Goal: Task Accomplishment & Management: Use online tool/utility

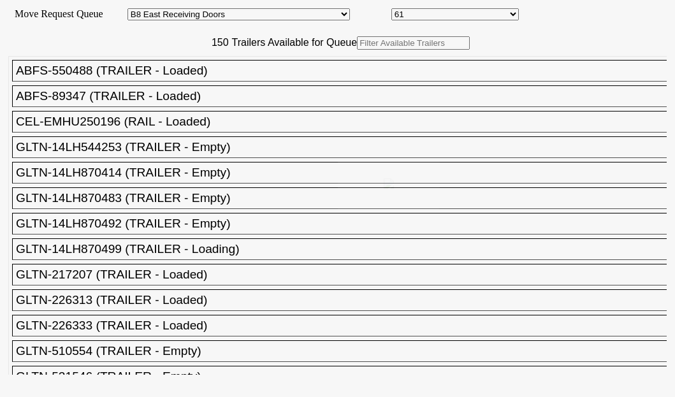
select select "536"
select select "8229"
click at [217, 92] on div "150 Trailers Available for Queue ABFS-550488 (TRAILER - Loaded) ABFS-89347 (TRA…" at bounding box center [337, 205] width 658 height 338
paste input "XPOU420631"
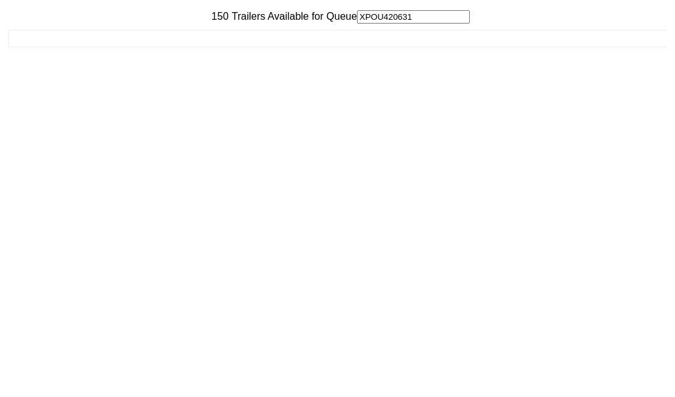
scroll to position [51, 0]
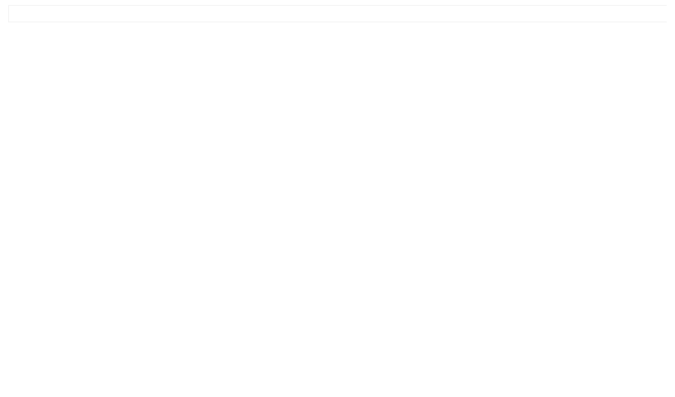
type input "XPOU420631"
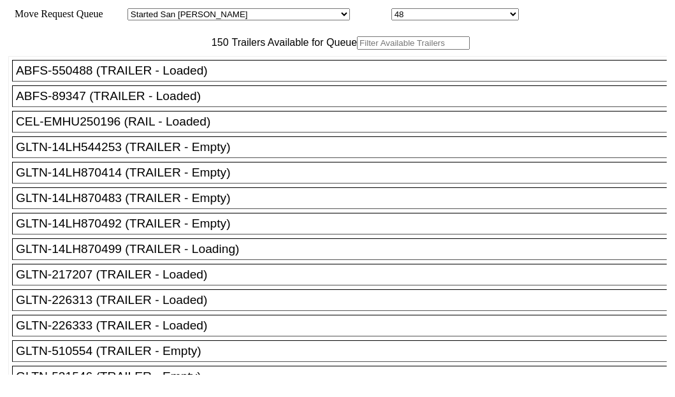
click at [357, 50] on input "text" at bounding box center [413, 42] width 113 height 13
paste input "XPOU422451"
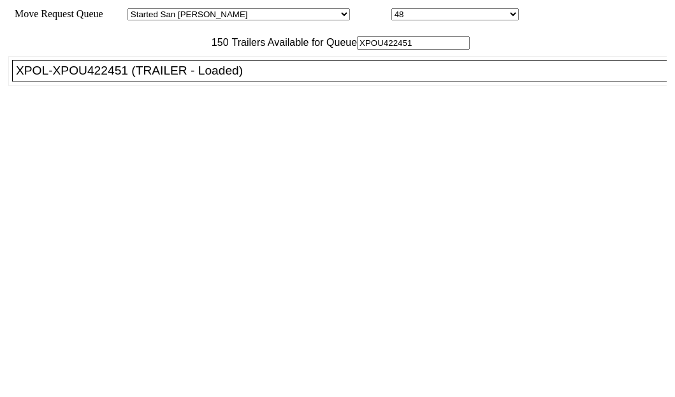
type input "XPOU422451"
click at [88, 78] on div "XPOL-XPOU422451 (TRAILER - Loaded)" at bounding box center [345, 71] width 658 height 14
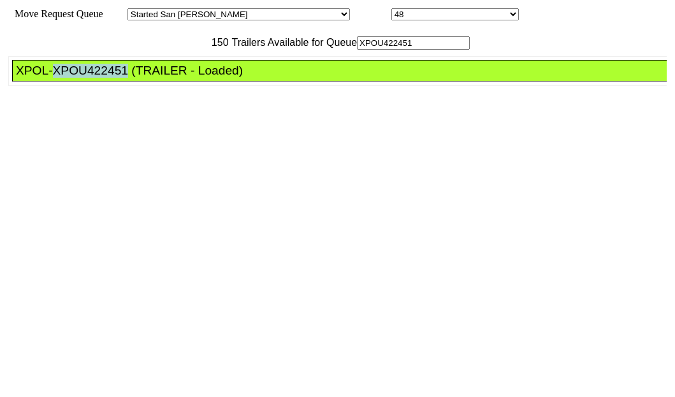
drag, startPoint x: 88, startPoint y: 124, endPoint x: 108, endPoint y: 128, distance: 20.7
click at [88, 78] on div "XPOL-XPOU422451 (TRAILER - Loaded)" at bounding box center [345, 71] width 658 height 14
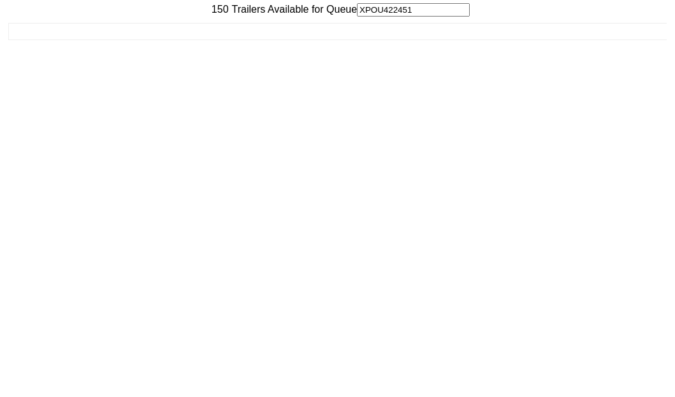
scroll to position [51, 0]
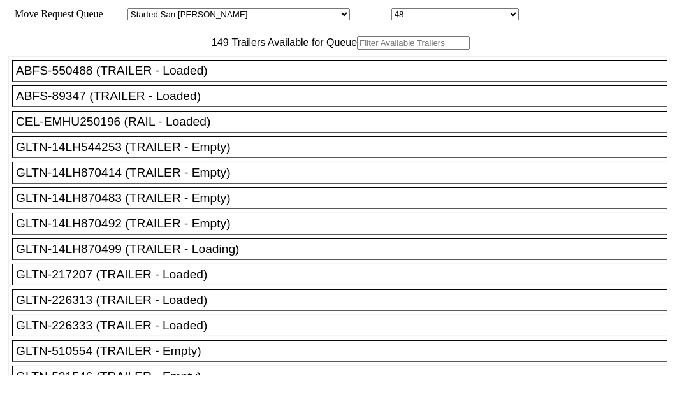
click at [357, 50] on input "text" at bounding box center [413, 42] width 113 height 13
paste input "MAEU9164018"
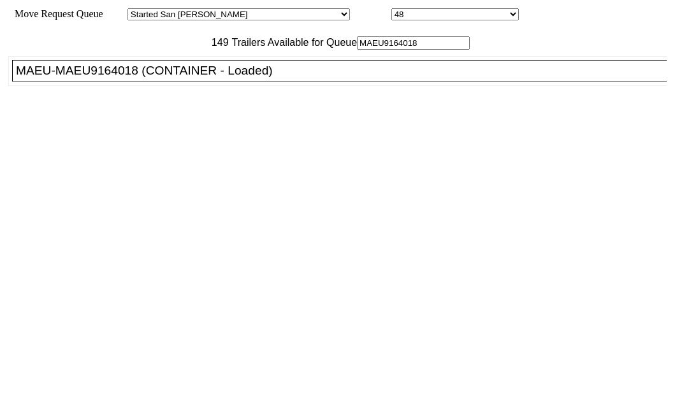
type input "MAEU9164018"
click at [87, 78] on div "MAEU-MAEU9164018 (CONTAINER - Loaded)" at bounding box center [345, 71] width 658 height 14
drag, startPoint x: 87, startPoint y: 111, endPoint x: 148, endPoint y: 118, distance: 61.5
click at [91, 78] on div "MAEU-MAEU9164018 (CONTAINER - Loaded)" at bounding box center [345, 71] width 658 height 14
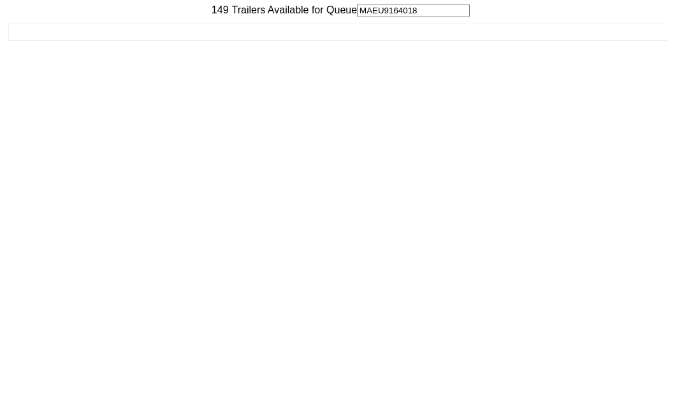
scroll to position [51, 0]
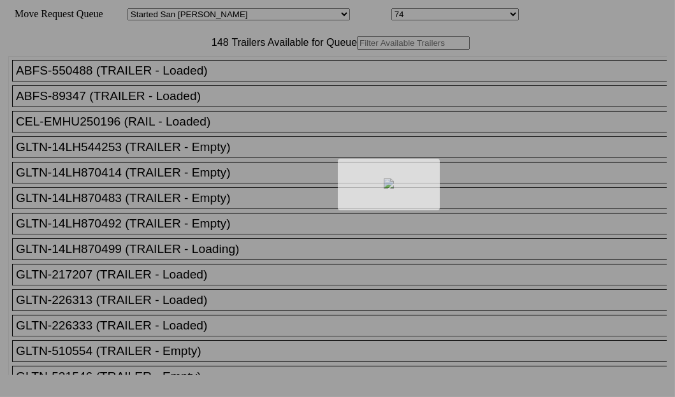
click at [223, 82] on div at bounding box center [337, 198] width 675 height 397
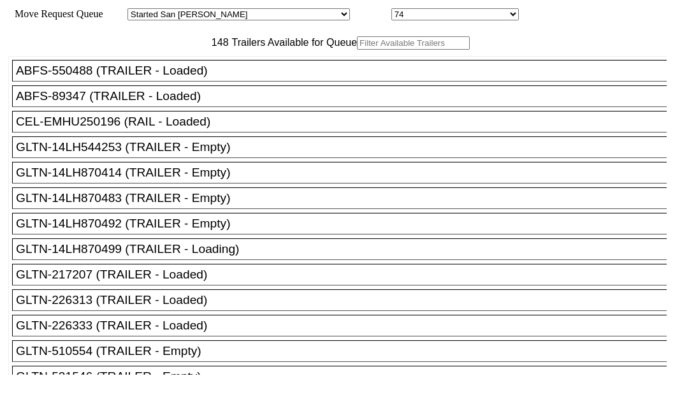
click at [357, 50] on input "text" at bounding box center [413, 42] width 113 height 13
paste input "180043"
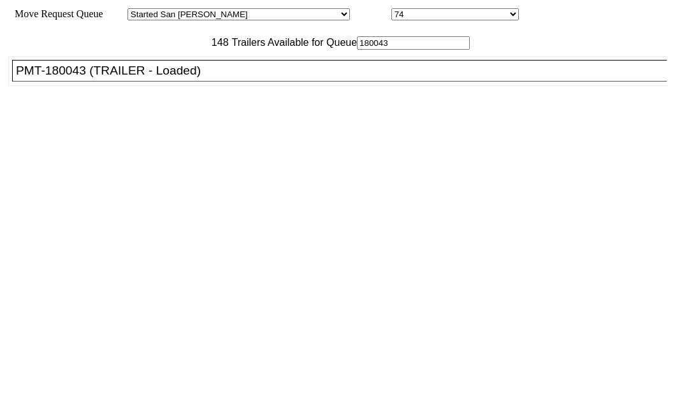
type input "180043"
click at [92, 78] on div "PMT-180043 (TRAILER - Loaded)" at bounding box center [345, 71] width 658 height 14
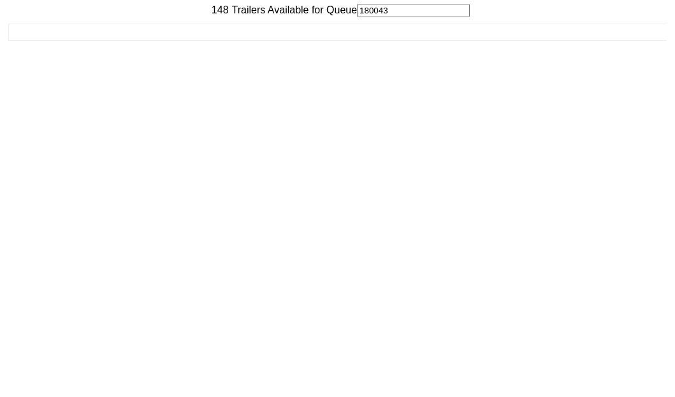
scroll to position [51, 0]
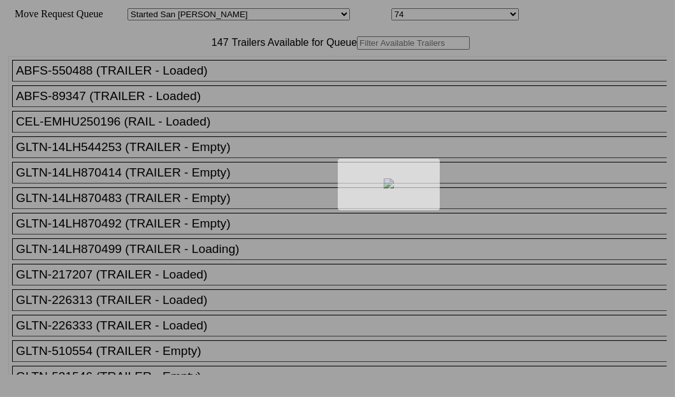
click at [225, 82] on div at bounding box center [337, 198] width 675 height 397
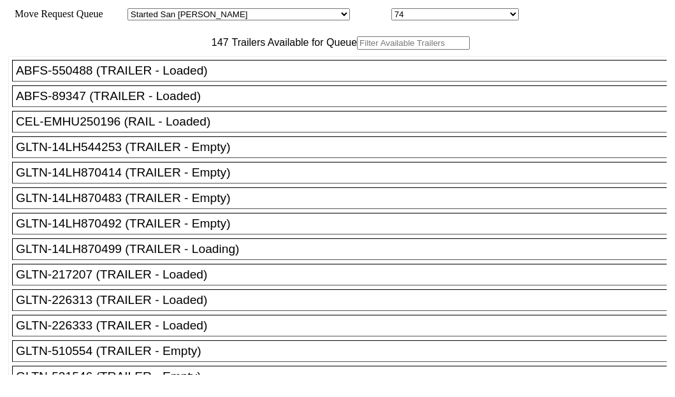
click at [357, 50] on input "text" at bounding box center [413, 42] width 113 height 13
paste input "XPOU420950"
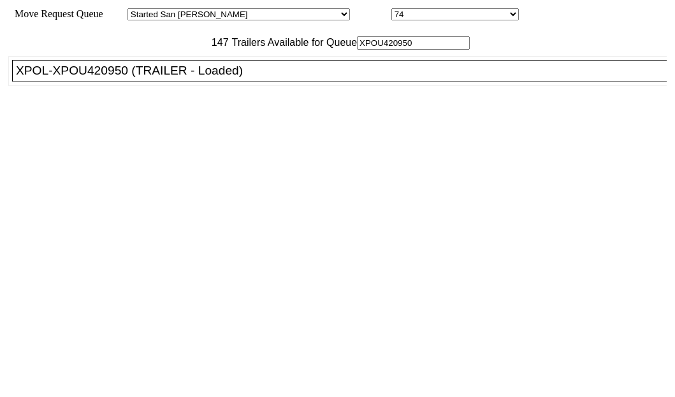
type input "XPOU420950"
click at [107, 78] on div "XPOL-XPOU420950 (TRAILER - Loaded)" at bounding box center [345, 71] width 658 height 14
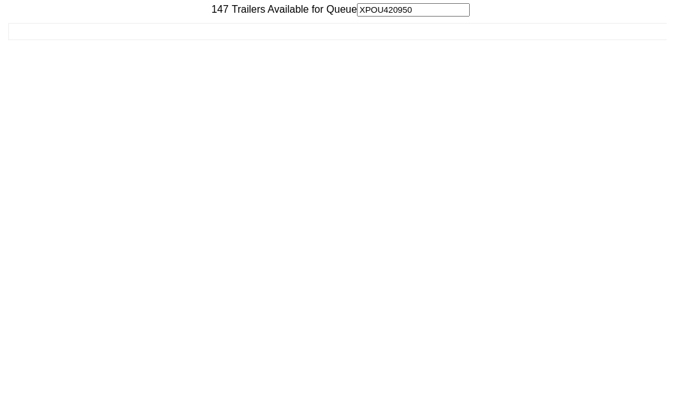
scroll to position [51, 0]
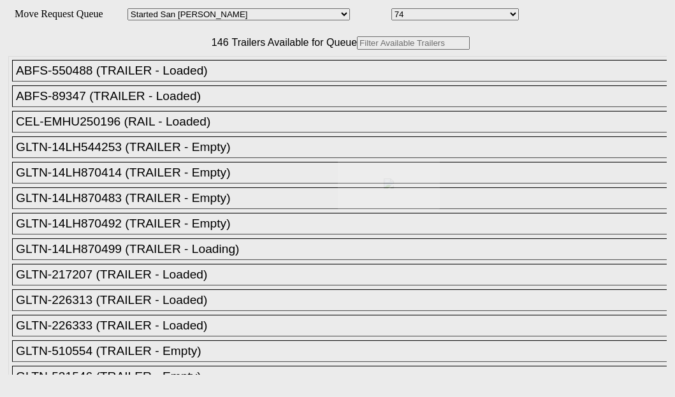
click at [249, 85] on div at bounding box center [337, 198] width 675 height 397
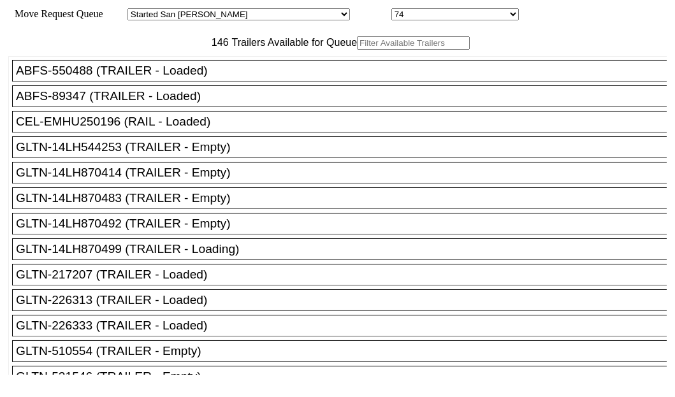
click at [357, 50] on input "text" at bounding box center [413, 42] width 113 height 13
paste input "190119"
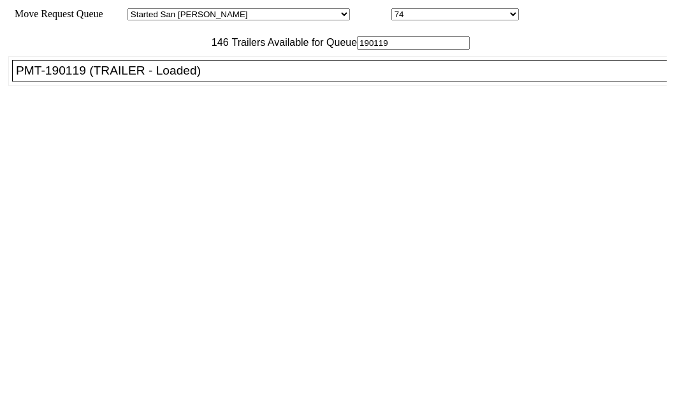
type input "190119"
click at [88, 78] on div "PMT-190119 (TRAILER - Loaded)" at bounding box center [345, 71] width 658 height 14
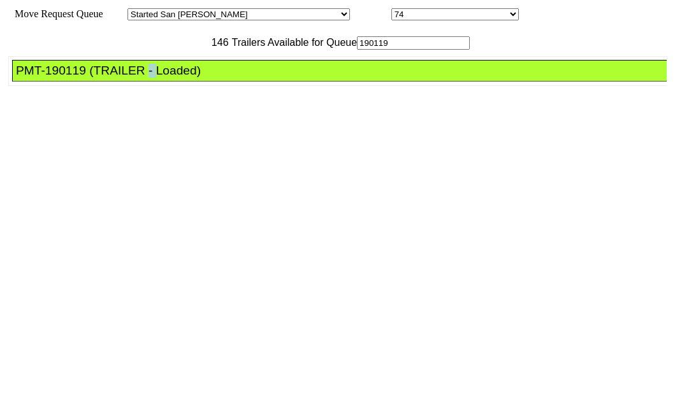
click at [88, 78] on div "PMT-190119 (TRAILER - Loaded)" at bounding box center [345, 71] width 658 height 14
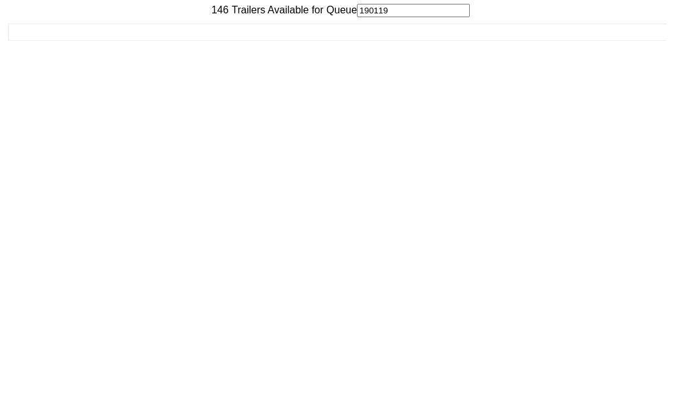
scroll to position [51, 0]
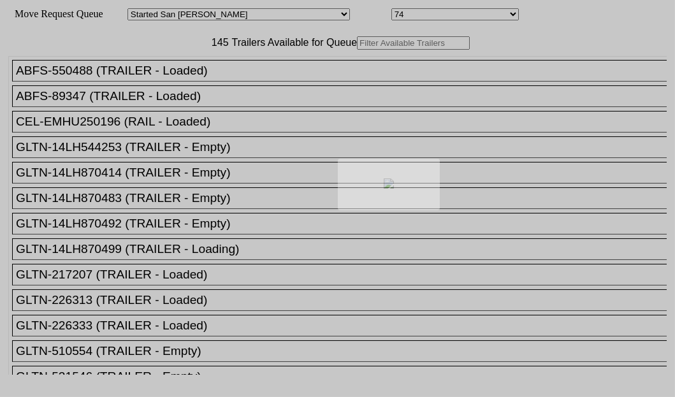
drag, startPoint x: 247, startPoint y: 106, endPoint x: 217, endPoint y: 87, distance: 35.9
click at [217, 87] on div at bounding box center [337, 198] width 675 height 397
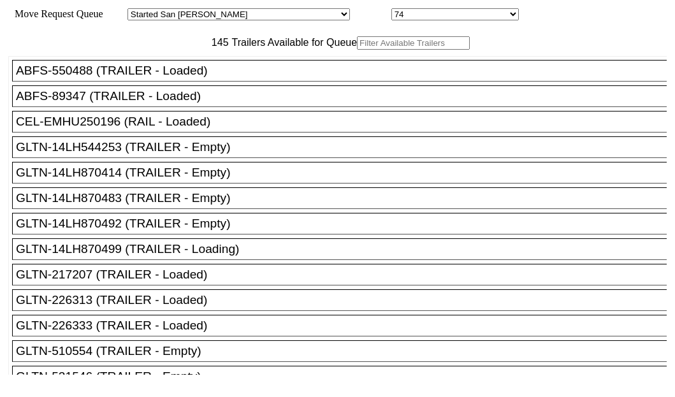
click at [357, 50] on input "text" at bounding box center [413, 42] width 113 height 13
paste input "150155"
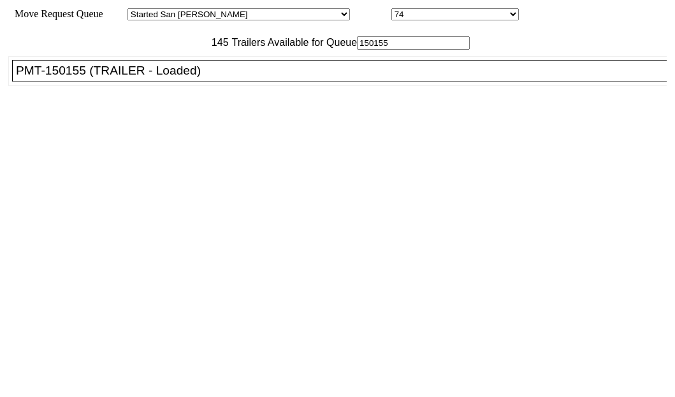
type input "150155"
click at [86, 78] on div "PMT-150155 (TRAILER - Loaded)" at bounding box center [345, 71] width 658 height 14
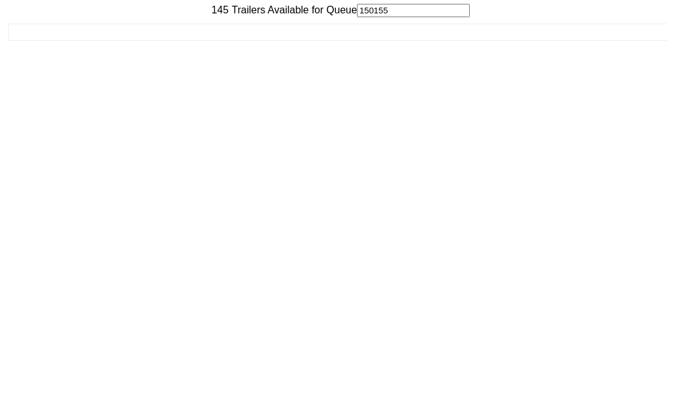
scroll to position [51, 0]
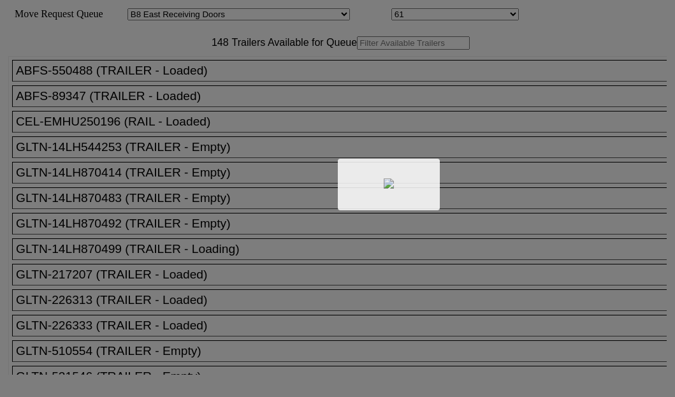
select select "536"
select select "8229"
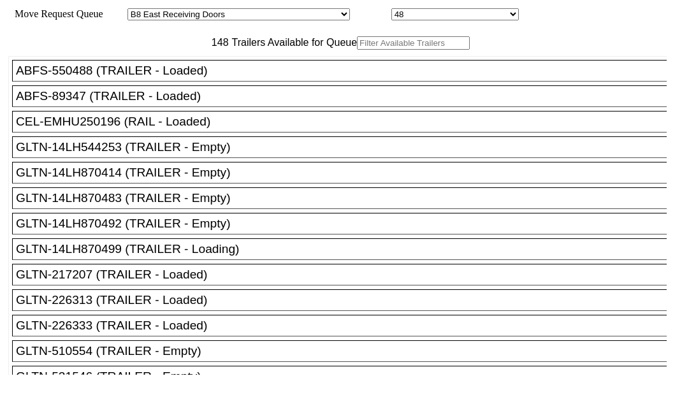
click at [357, 50] on input "text" at bounding box center [413, 42] width 113 height 13
paste input "XPOU420631"
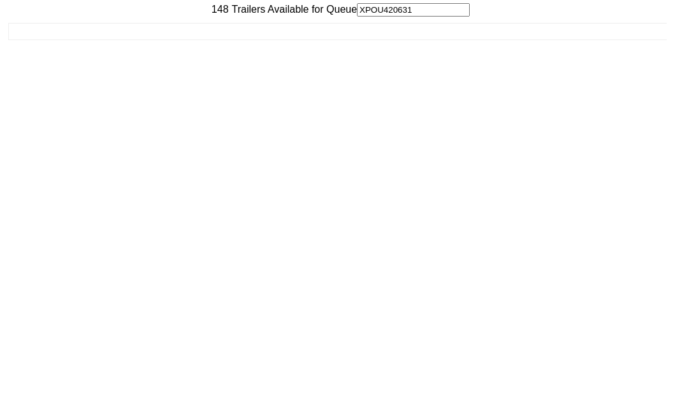
scroll to position [51, 0]
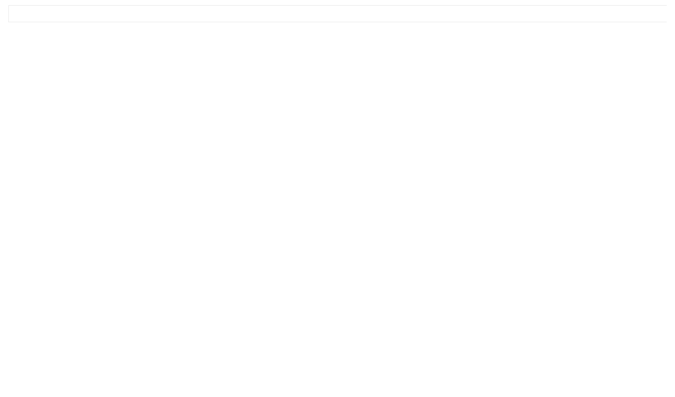
type input "XPOU420631"
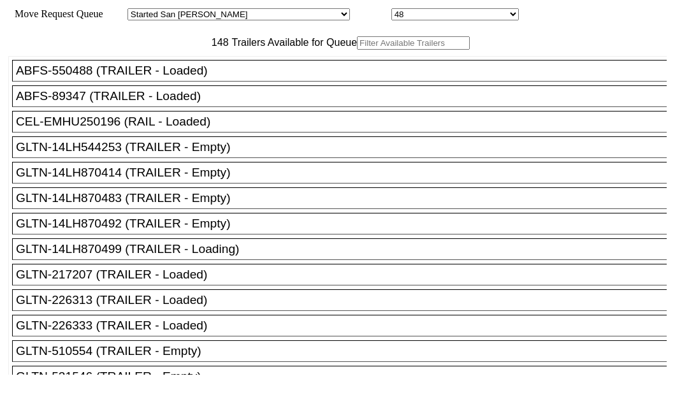
click at [357, 50] on input "text" at bounding box center [413, 42] width 113 height 13
paste input "XPOU422451"
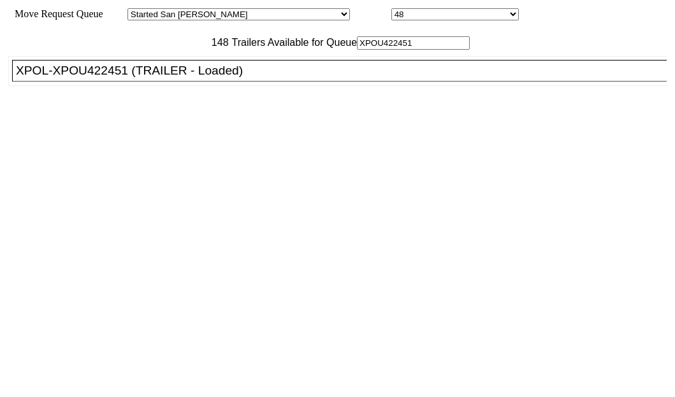
type input "XPOU422451"
click at [64, 82] on li "XPOL-XPOU422451 (TRAILER - Loaded)" at bounding box center [345, 71] width 666 height 22
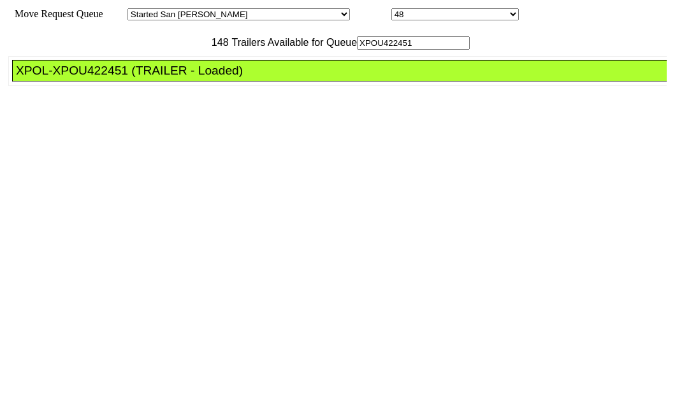
click at [64, 82] on li "XPOL-XPOU422451 (TRAILER - Loaded)" at bounding box center [345, 71] width 666 height 22
click at [112, 78] on div "XPOL-XPOU422451 (TRAILER - Loaded)" at bounding box center [345, 71] width 658 height 14
click at [111, 78] on div "XPOL-XPOU422451 (TRAILER - Loaded)" at bounding box center [345, 71] width 658 height 14
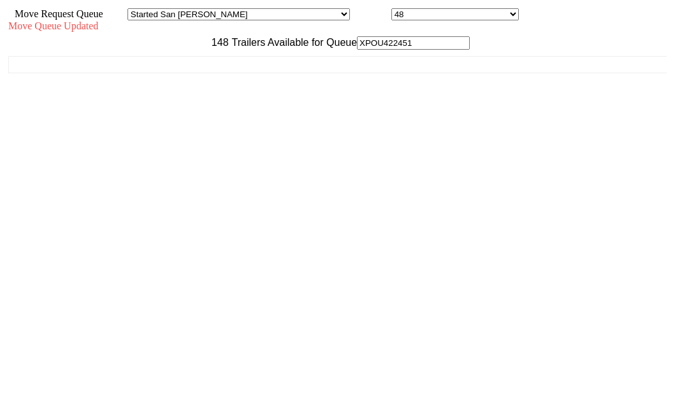
drag, startPoint x: 111, startPoint y: 118, endPoint x: 434, endPoint y: 201, distance: 332.7
click at [111, 119] on div "ABFS-550488 (TRAILER - Loaded) ABFS-89347 (TRAILER - Loaded) CEL-EMHU250196 (RA…" at bounding box center [337, 212] width 658 height 325
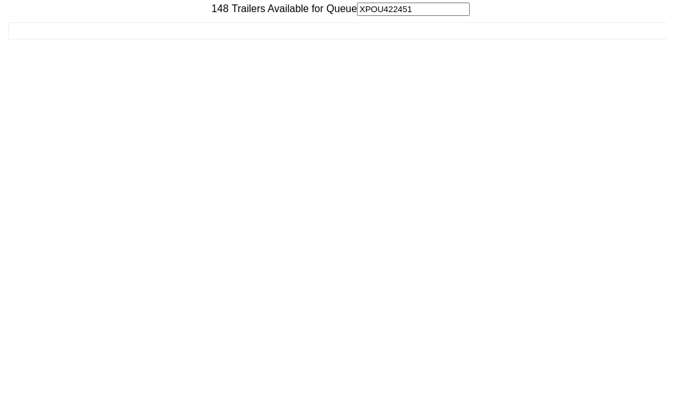
scroll to position [51, 0]
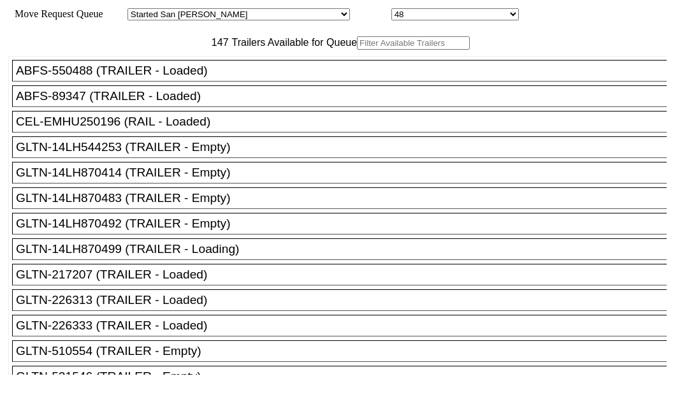
drag, startPoint x: 159, startPoint y: 77, endPoint x: 178, endPoint y: 84, distance: 20.4
click at [357, 50] on input "text" at bounding box center [413, 42] width 113 height 13
paste input "MAEU9164018"
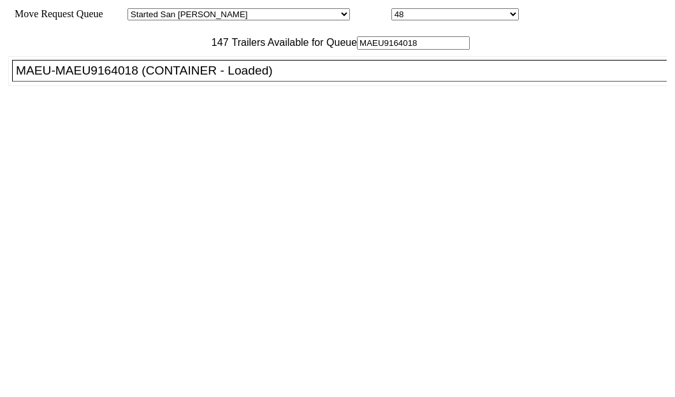
type input "MAEU9164018"
click at [68, 78] on div "MAEU-MAEU9164018 (CONTAINER - Loaded)" at bounding box center [345, 71] width 658 height 14
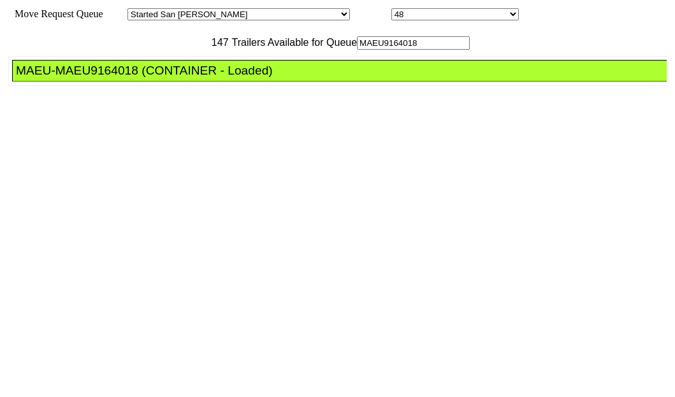
click at [68, 78] on div "MAEU-MAEU9164018 (CONTAINER - Loaded)" at bounding box center [345, 71] width 658 height 14
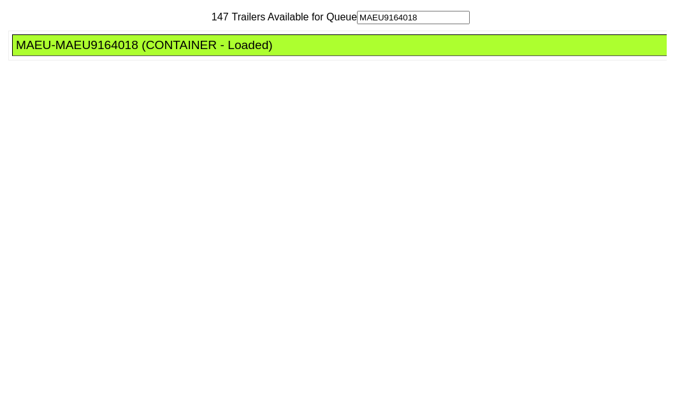
scroll to position [51, 0]
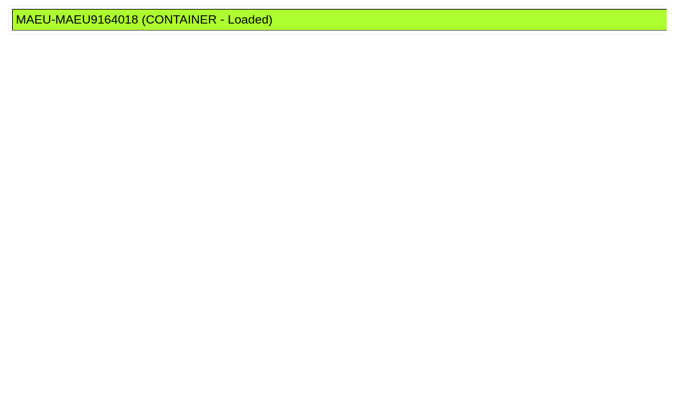
click at [96, 27] on div "MAEU-MAEU9164018 (CONTAINER - Loaded)" at bounding box center [345, 20] width 658 height 14
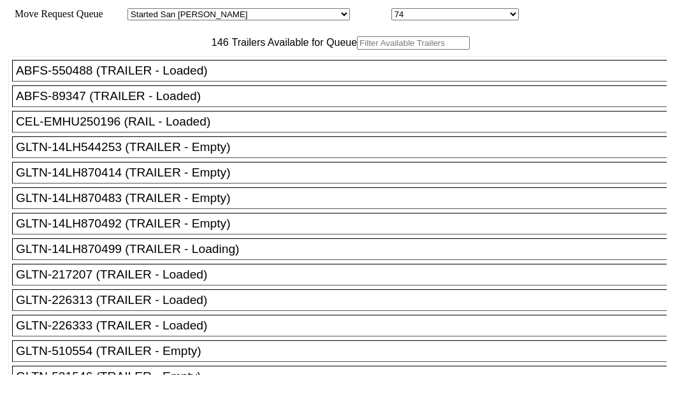
click at [357, 50] on input "text" at bounding box center [413, 42] width 113 height 13
paste input "180043"
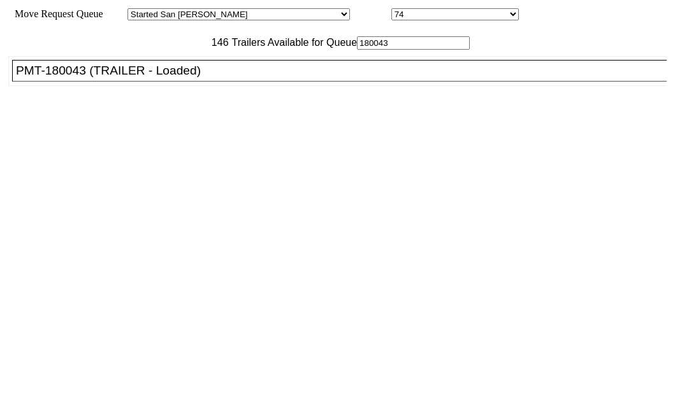
type input "180043"
click at [104, 78] on div "PMT-180043 (TRAILER - Loaded)" at bounding box center [345, 71] width 658 height 14
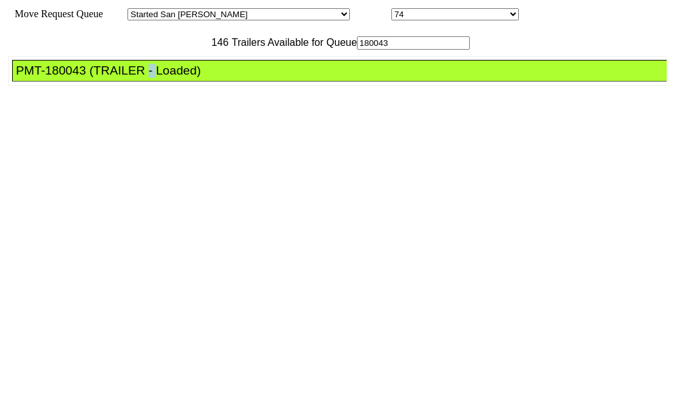
click at [104, 78] on div "PMT-180043 (TRAILER - Loaded)" at bounding box center [345, 71] width 658 height 14
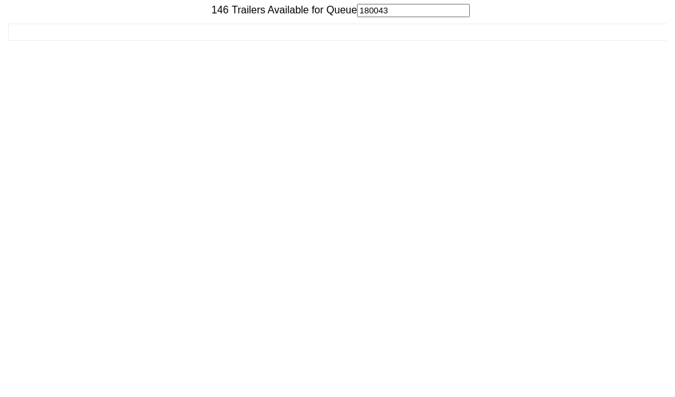
scroll to position [51, 0]
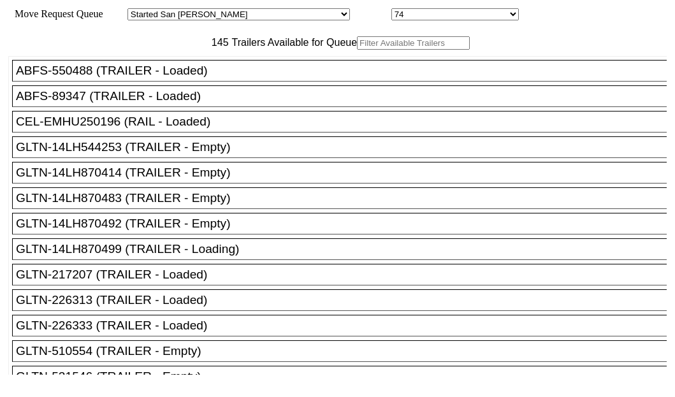
drag, startPoint x: 220, startPoint y: 83, endPoint x: 210, endPoint y: 77, distance: 12.0
click at [357, 50] on input "text" at bounding box center [413, 42] width 113 height 13
paste input "XPOU420950"
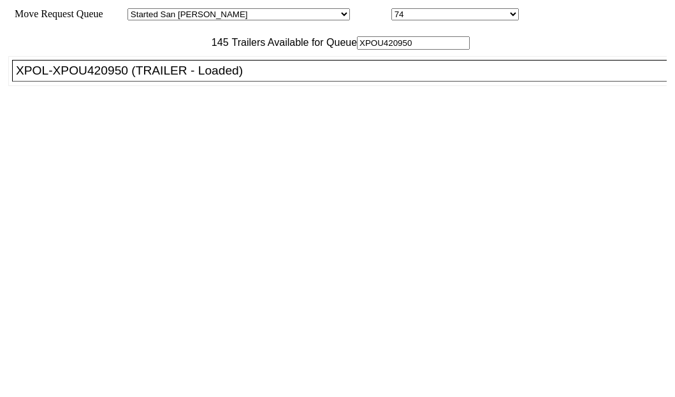
type input "XPOU420950"
click at [115, 78] on div "XPOL-XPOU420950 (TRAILER - Loaded)" at bounding box center [345, 71] width 658 height 14
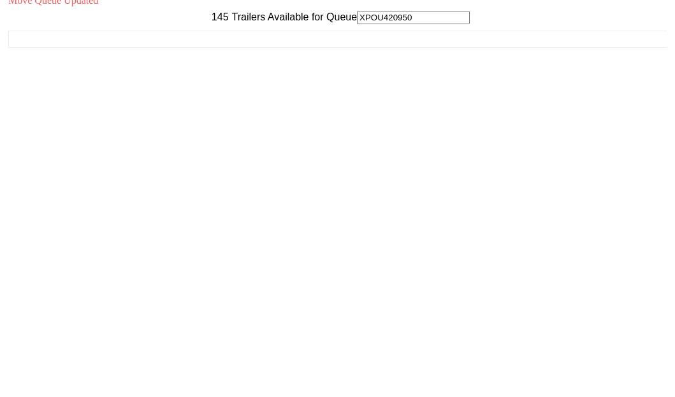
scroll to position [51, 0]
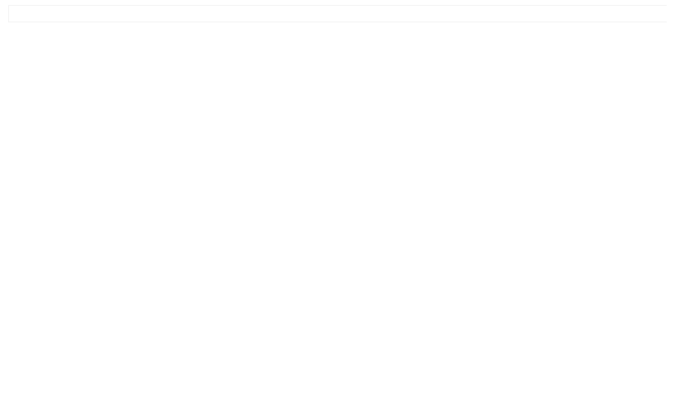
drag, startPoint x: 560, startPoint y: 371, endPoint x: 550, endPoint y: 356, distance: 18.4
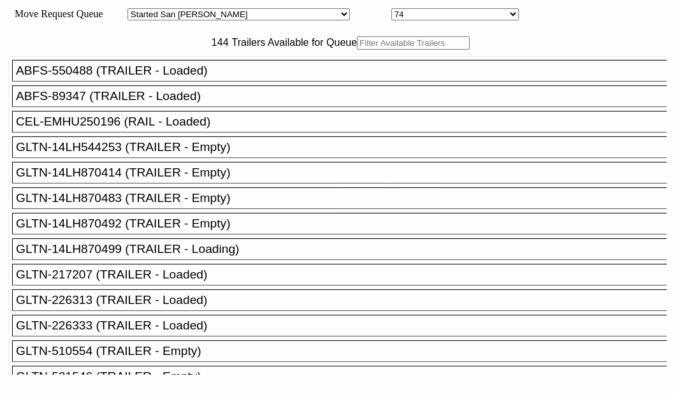
click at [195, 80] on body "Move Request Queue Area Started [GEOGRAPHIC_DATA][PERSON_NAME][PERSON_NAME] [GE…" at bounding box center [337, 215] width 664 height 420
click at [357, 50] on input "text" at bounding box center [413, 42] width 113 height 13
paste input "190119"
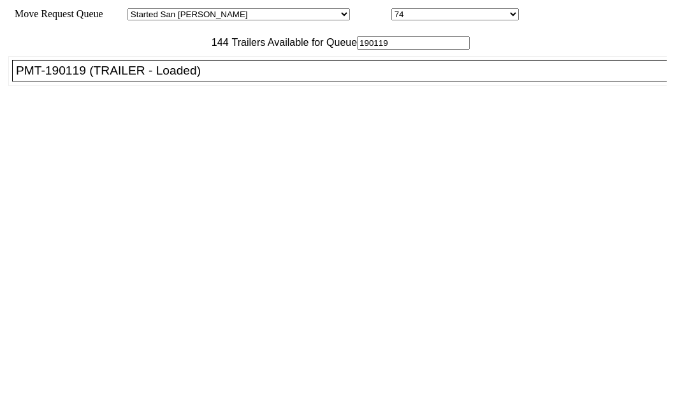
type input "190119"
click at [76, 78] on div "PMT-190119 (TRAILER - Loaded)" at bounding box center [345, 71] width 658 height 14
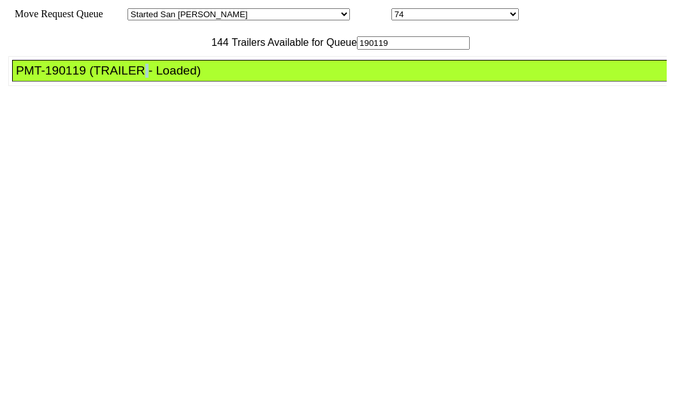
click at [76, 78] on div "PMT-190119 (TRAILER - Loaded)" at bounding box center [345, 71] width 658 height 14
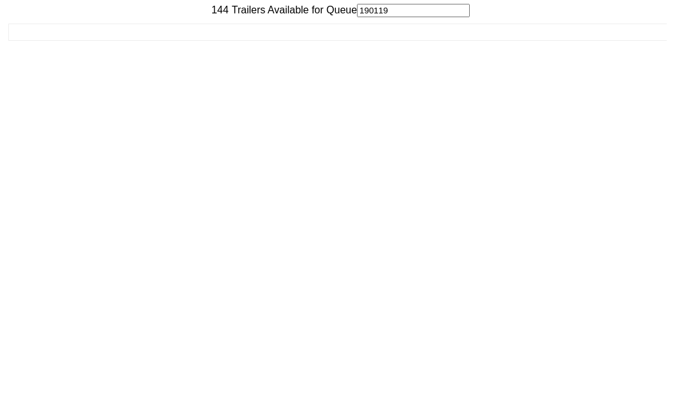
scroll to position [51, 0]
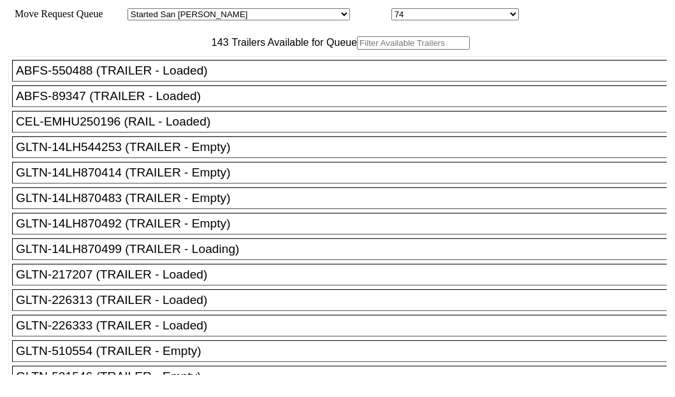
click at [357, 50] on input "text" at bounding box center [413, 42] width 113 height 13
paste input "150155"
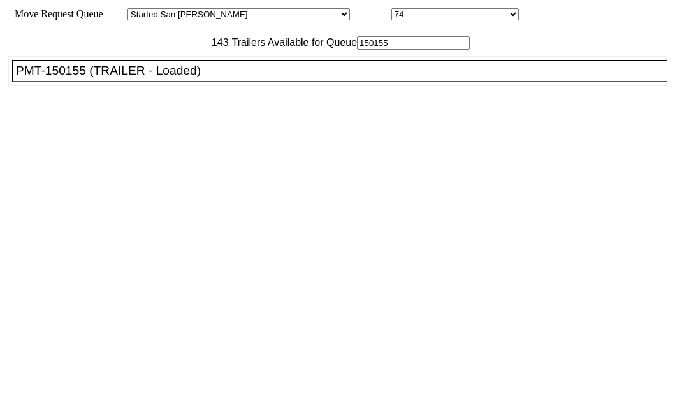
type input "150155"
click at [99, 78] on div "PMT-150155 (TRAILER - Loaded)" at bounding box center [345, 71] width 658 height 14
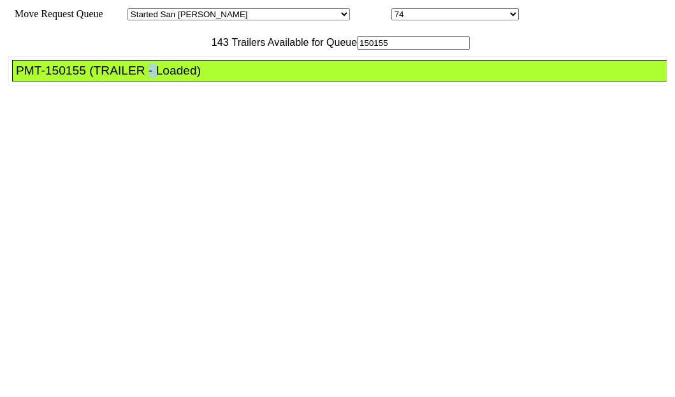
click at [99, 78] on div "PMT-150155 (TRAILER - Loaded)" at bounding box center [345, 71] width 658 height 14
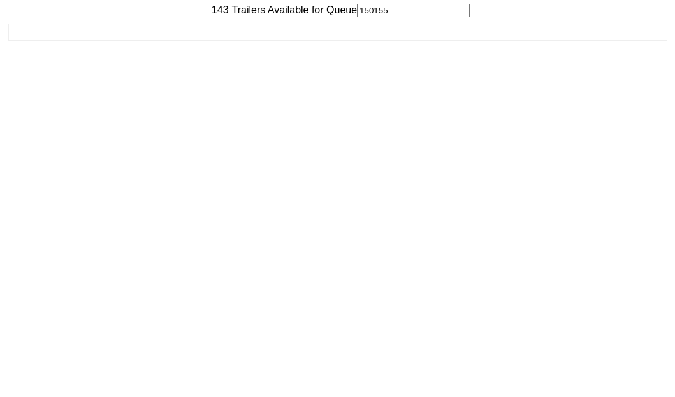
scroll to position [51, 0]
